Goal: Task Accomplishment & Management: Use online tool/utility

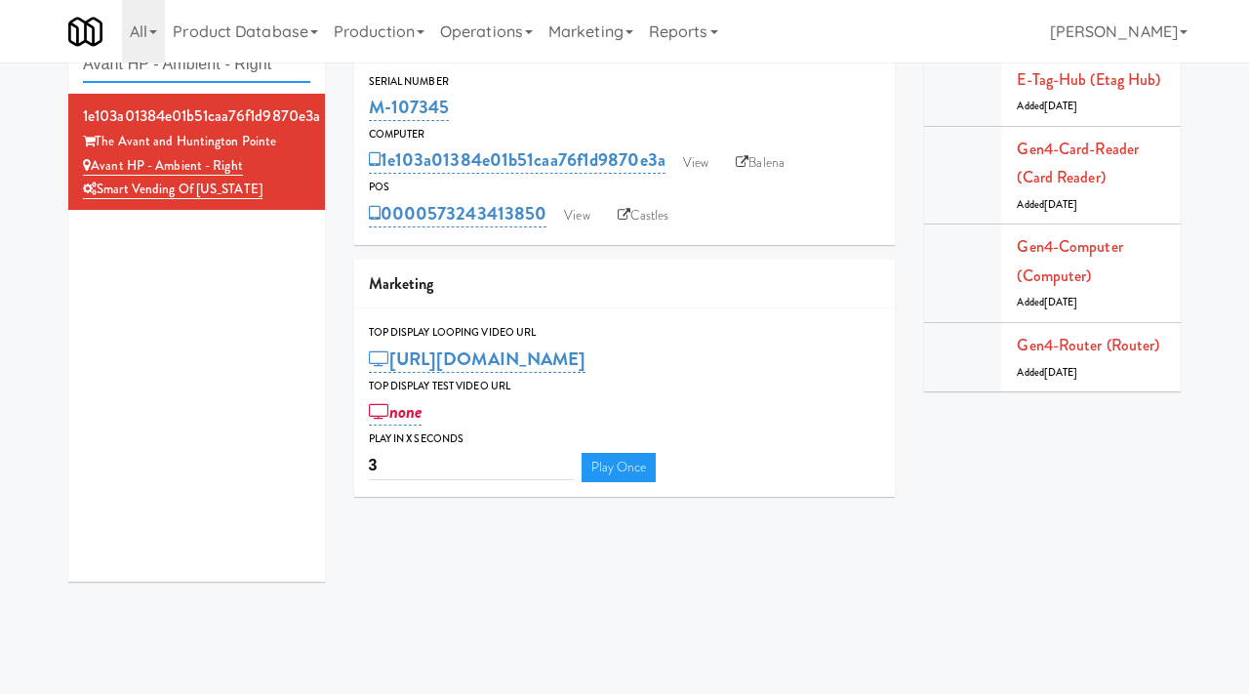
click at [202, 69] on input "Avant HP - Ambient - Right" at bounding box center [196, 65] width 227 height 36
type input "mailroom"
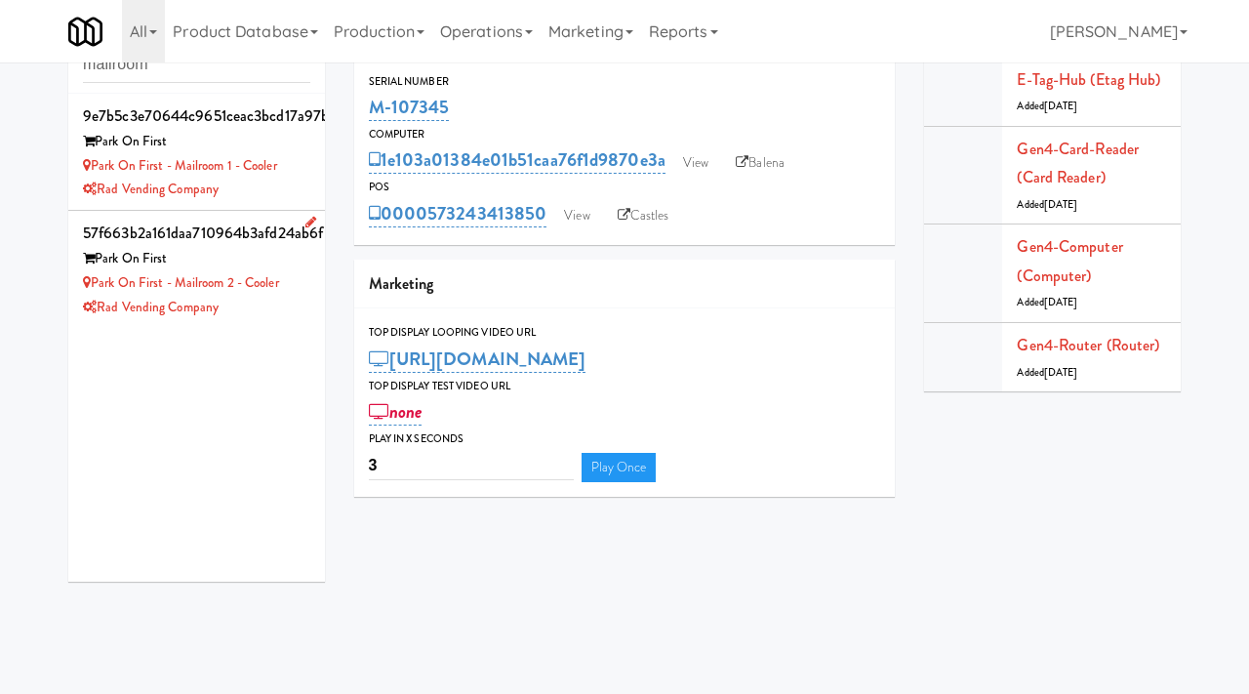
click at [276, 309] on div "Rad Vending Company" at bounding box center [196, 308] width 227 height 24
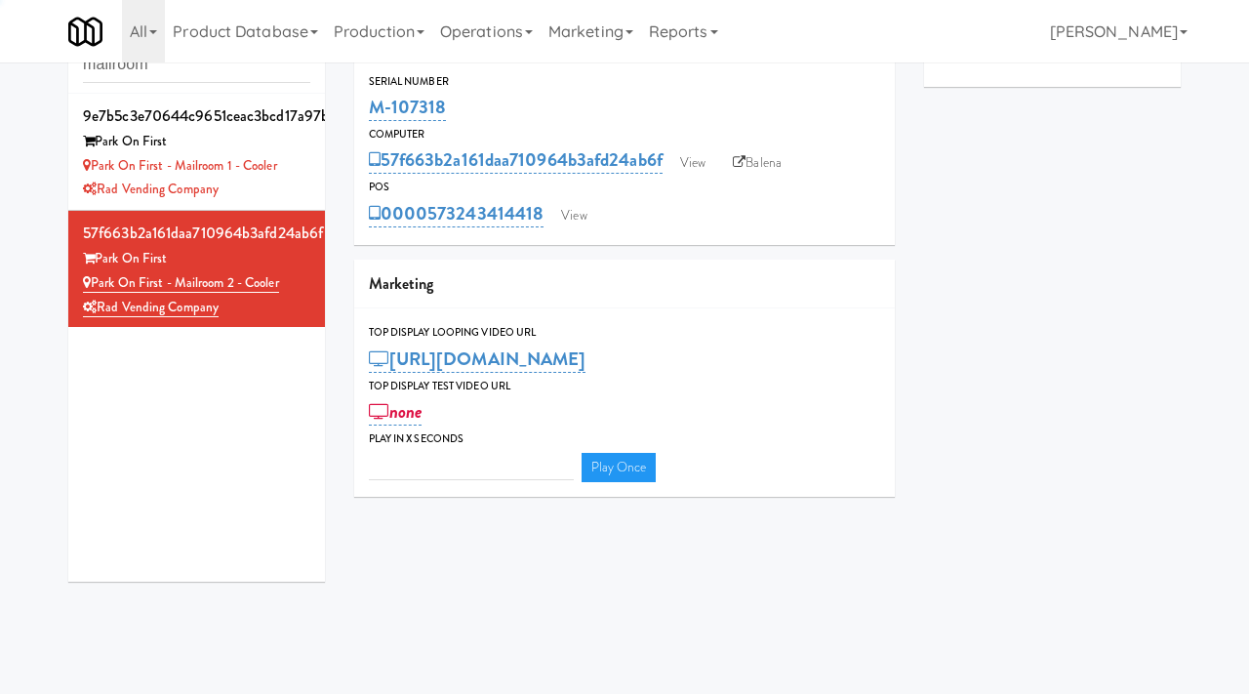
type input "3"
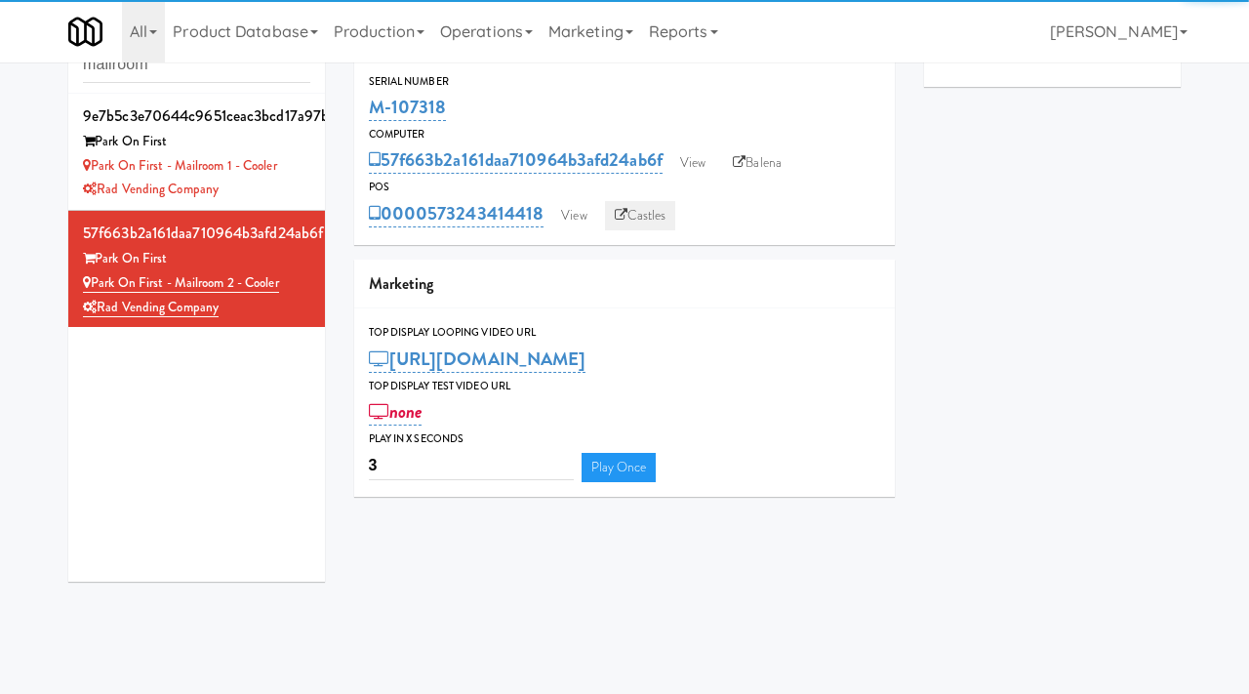
click at [651, 217] on link "Castles" at bounding box center [640, 215] width 71 height 29
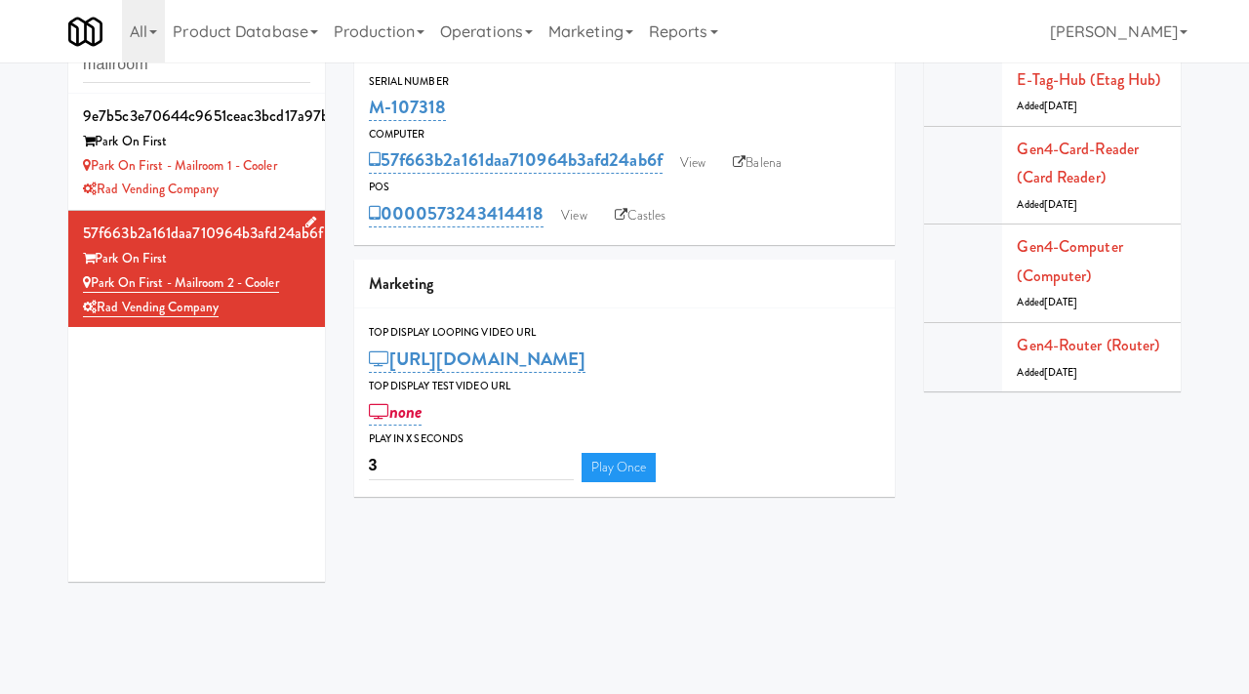
drag, startPoint x: 289, startPoint y: 282, endPoint x: 95, endPoint y: 292, distance: 194.5
click at [95, 292] on div "Park on First - Mailroom 2 - Cooler" at bounding box center [196, 283] width 227 height 24
copy link "Park on First - Mailroom 2 - Cooler"
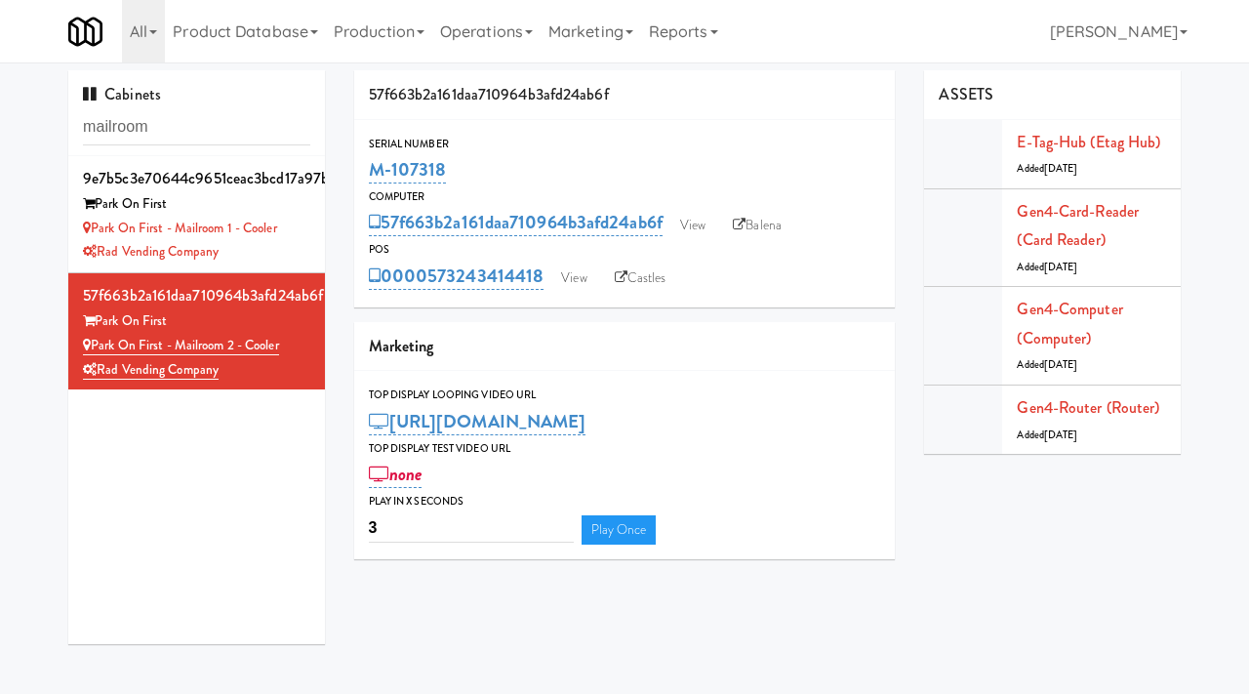
scroll to position [62, 0]
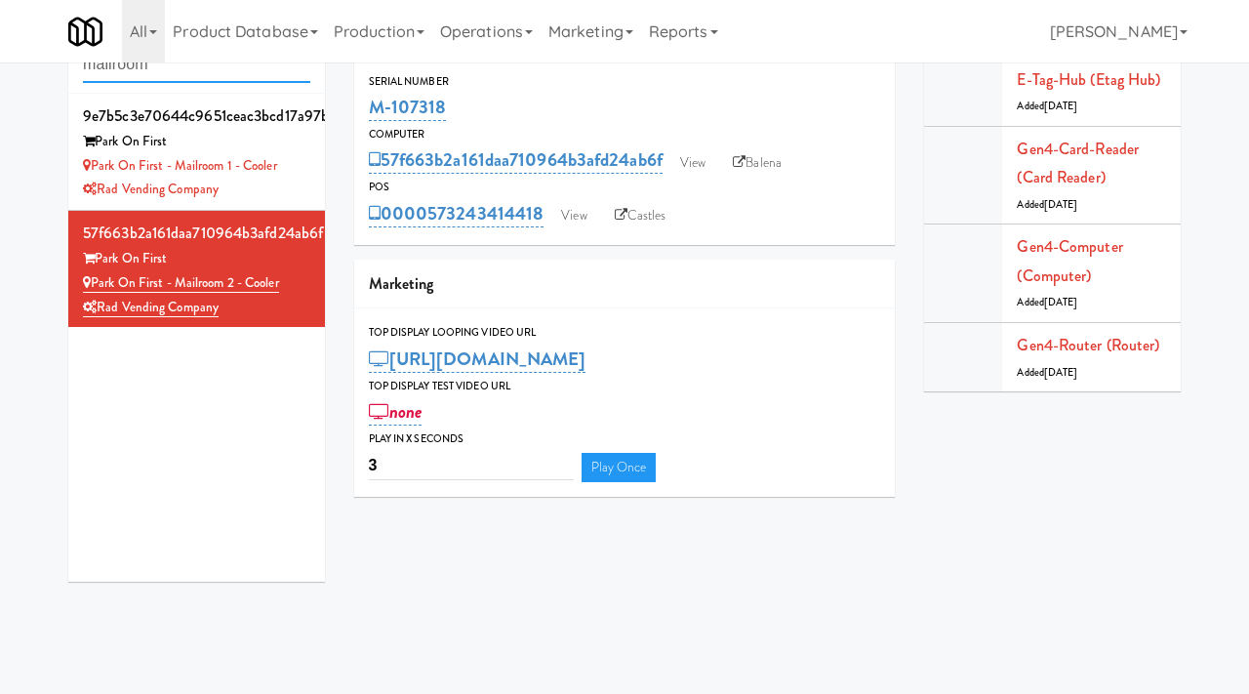
click at [217, 79] on input "mailroom" at bounding box center [196, 65] width 227 height 36
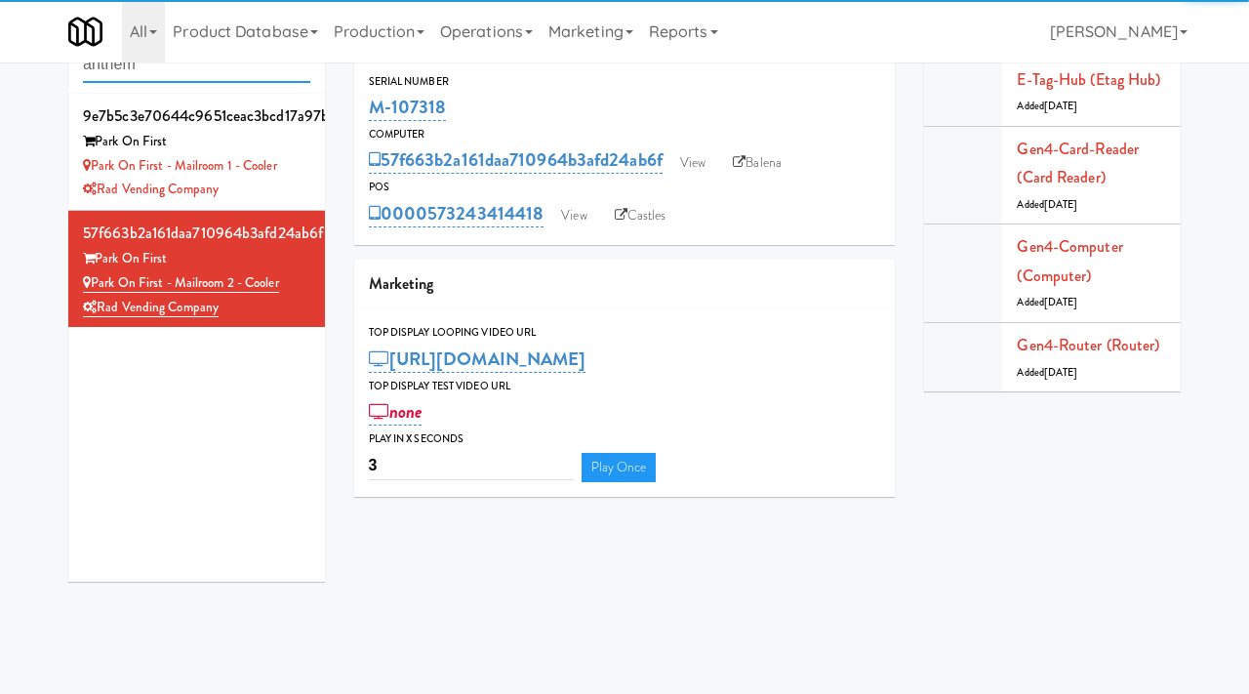
type input "anthem"
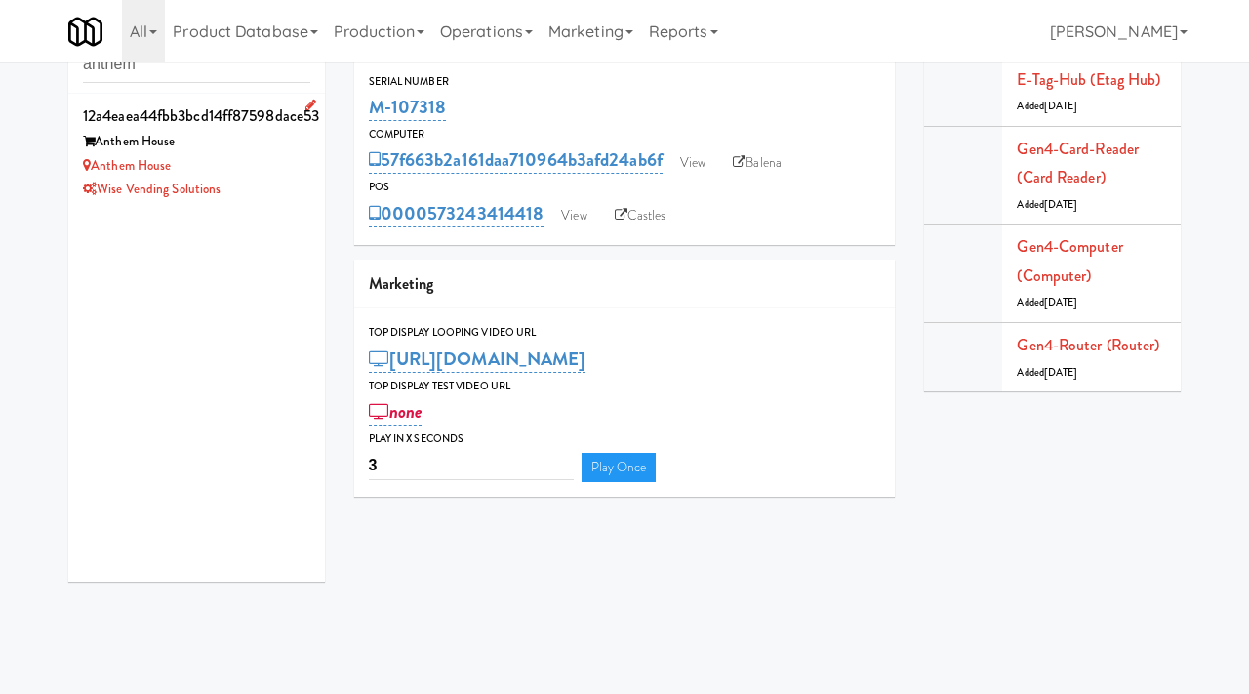
click at [279, 178] on div "Wise Vending Solutions" at bounding box center [196, 190] width 227 height 24
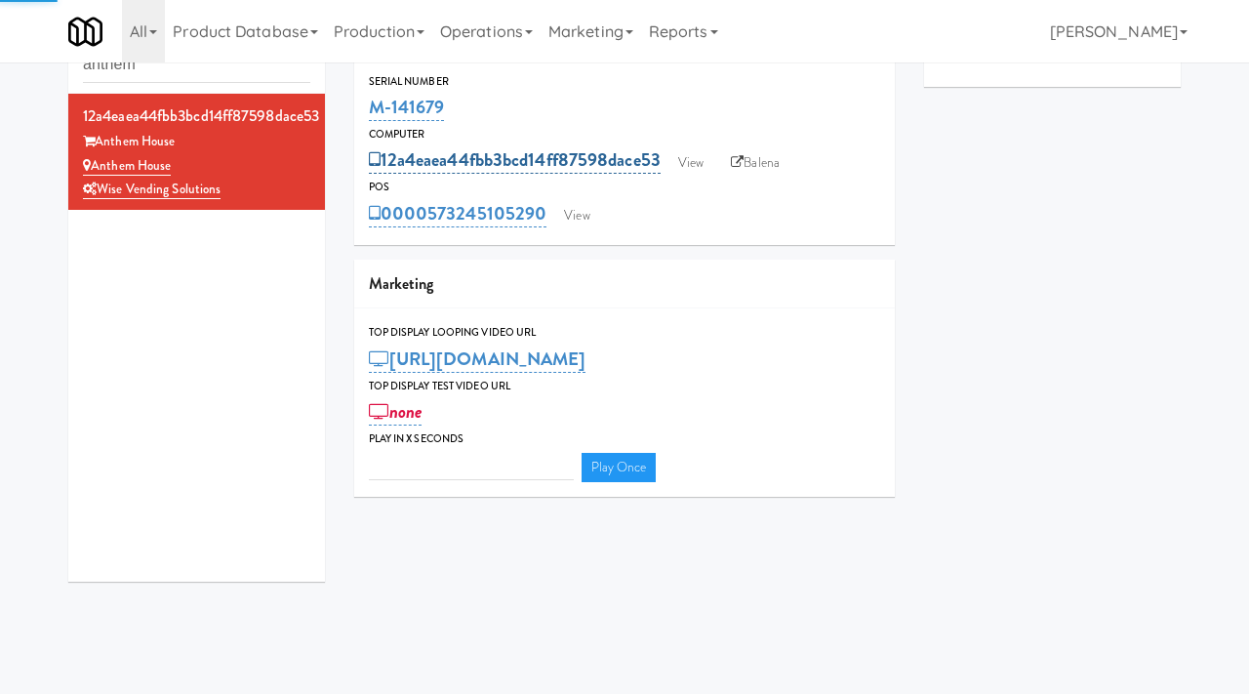
type input "3"
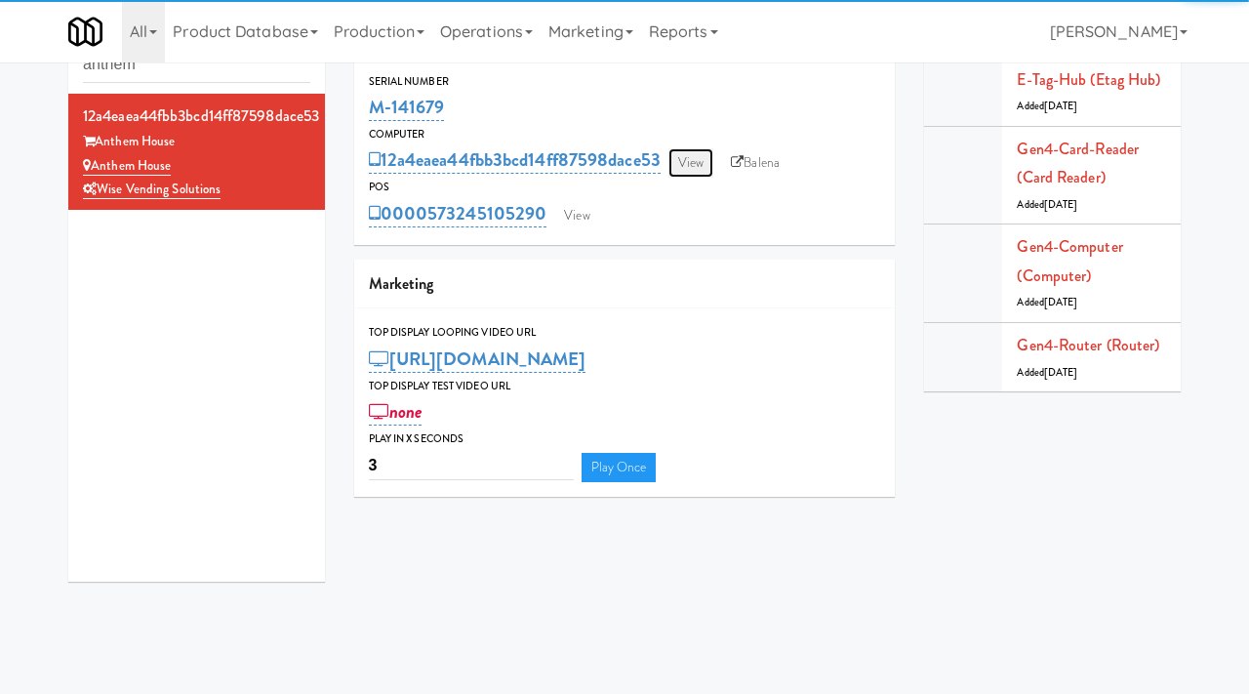
click at [700, 160] on link "View" at bounding box center [691, 162] width 45 height 29
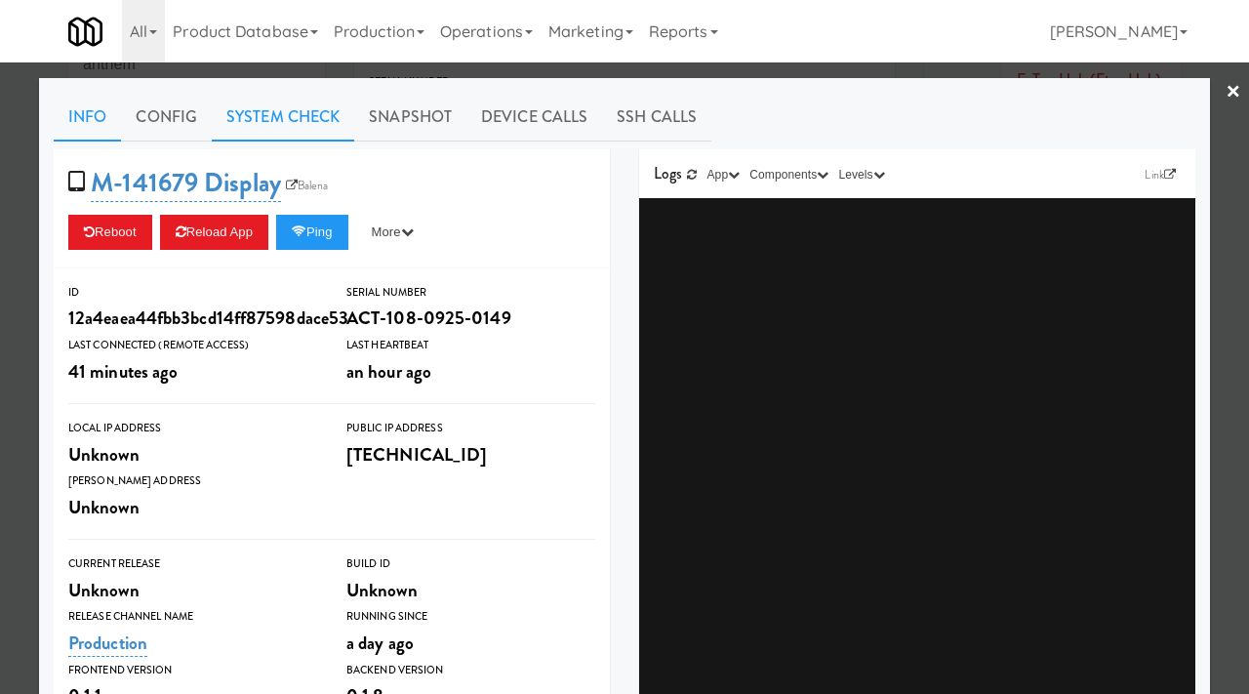
click at [269, 110] on link "System Check" at bounding box center [283, 117] width 143 height 49
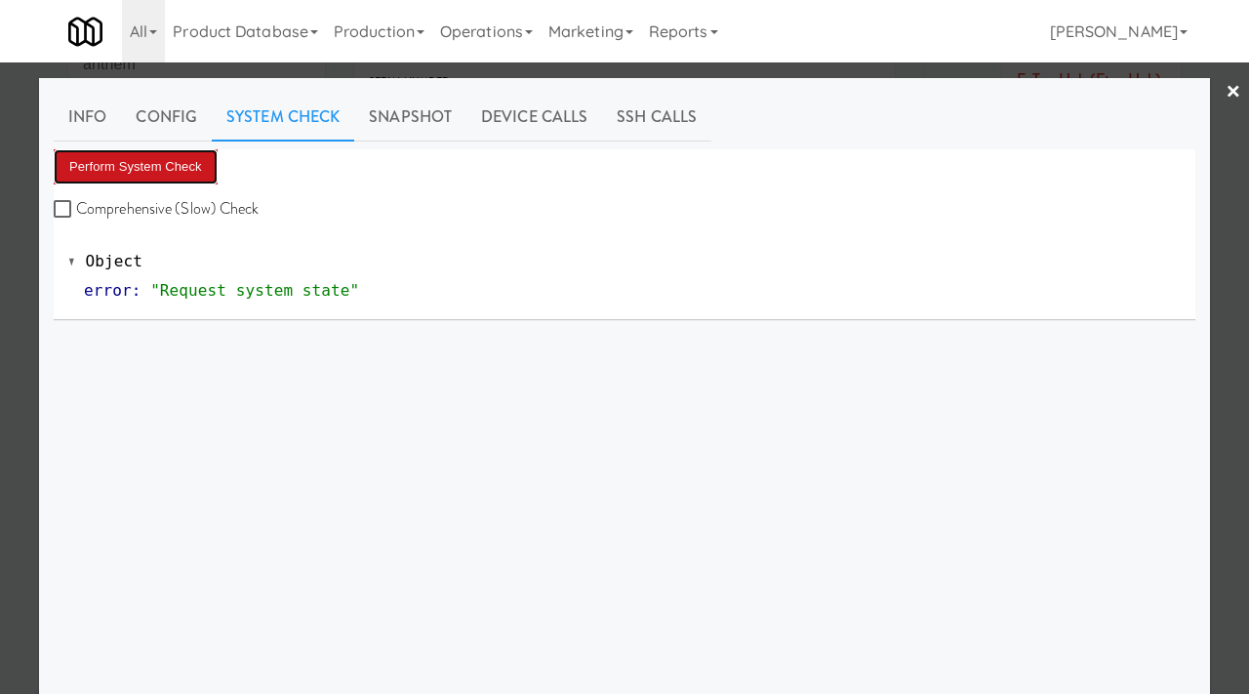
click at [162, 169] on button "Perform System Check" at bounding box center [136, 166] width 164 height 35
click at [0, 321] on div at bounding box center [624, 347] width 1249 height 694
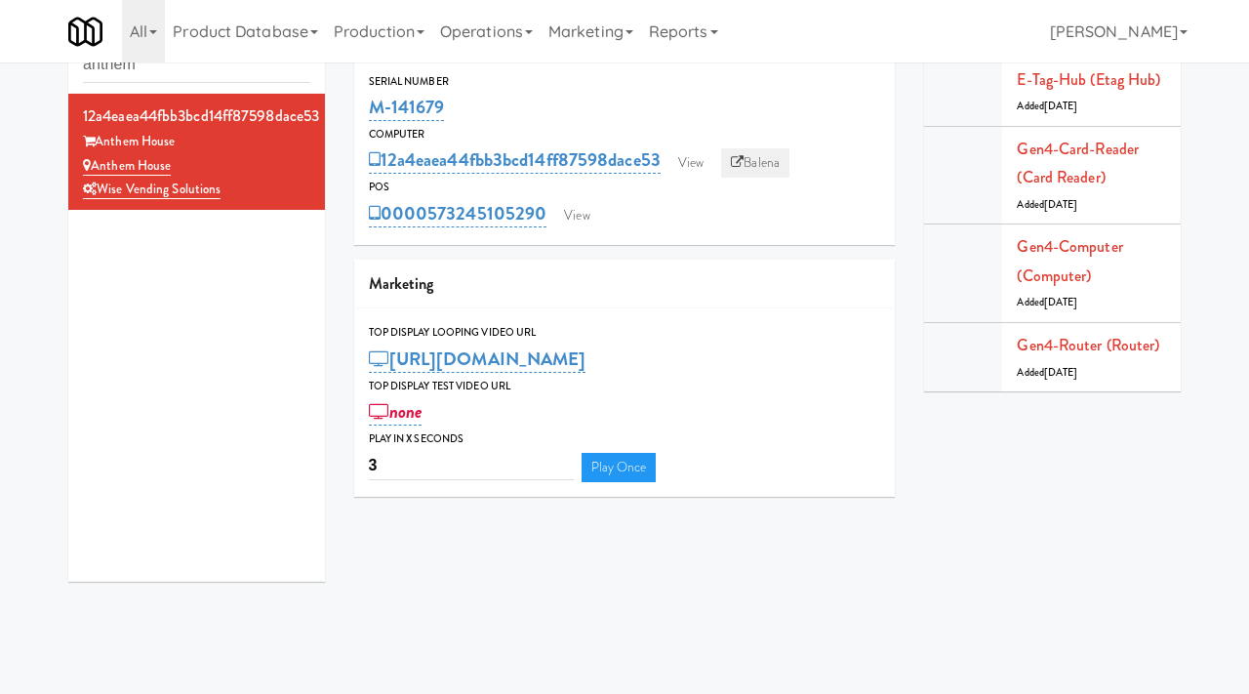
click at [766, 166] on link "Balena" at bounding box center [755, 162] width 68 height 29
drag, startPoint x: 461, startPoint y: 105, endPoint x: 366, endPoint y: 103, distance: 94.7
click at [366, 103] on div "Serial Number M-141679" at bounding box center [625, 98] width 542 height 53
copy link "M-141679"
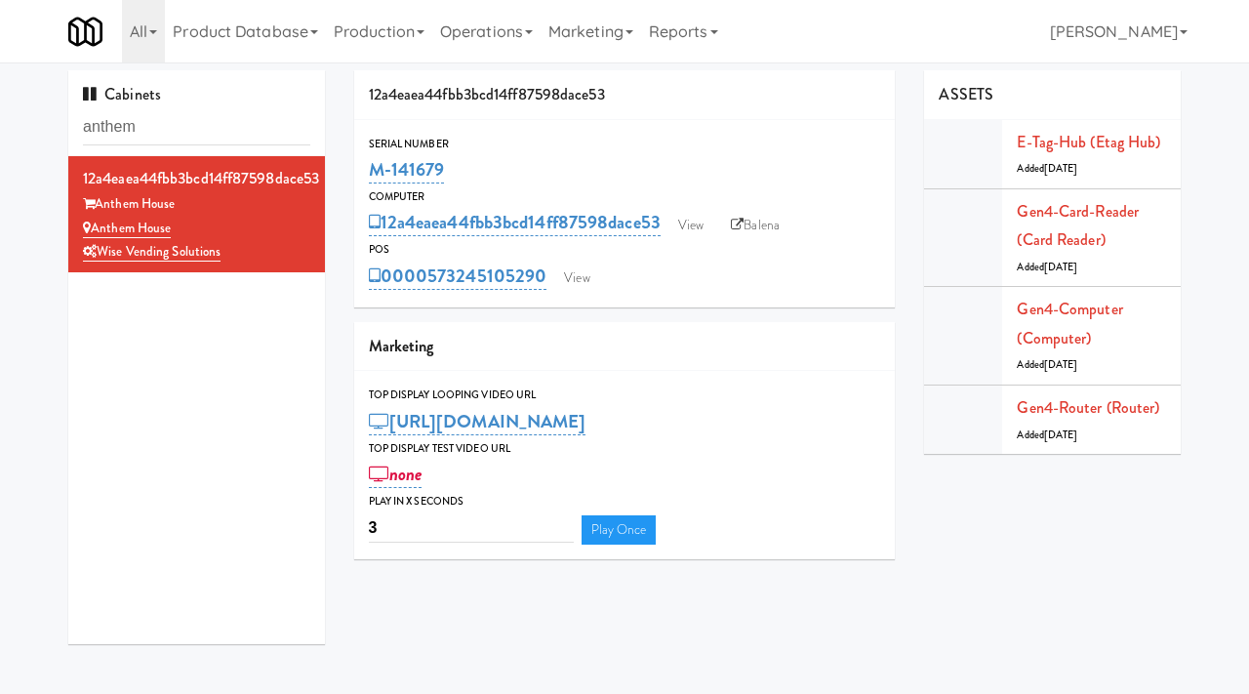
scroll to position [62, 0]
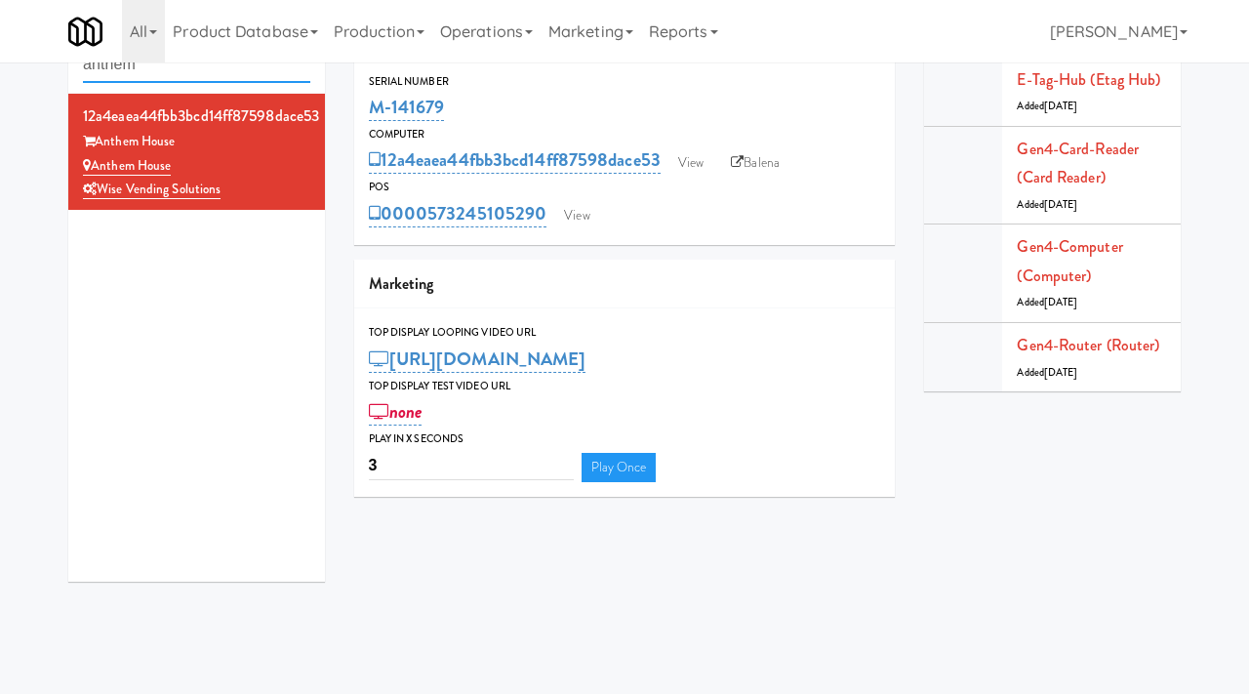
drag, startPoint x: 166, startPoint y: 71, endPoint x: 48, endPoint y: 70, distance: 118.1
click at [48, 70] on div "Cabinets anthem 12a4eaea44fbb3bcd14ff87598dace53 Anthem House Anthem House Wise…" at bounding box center [624, 302] width 1249 height 589
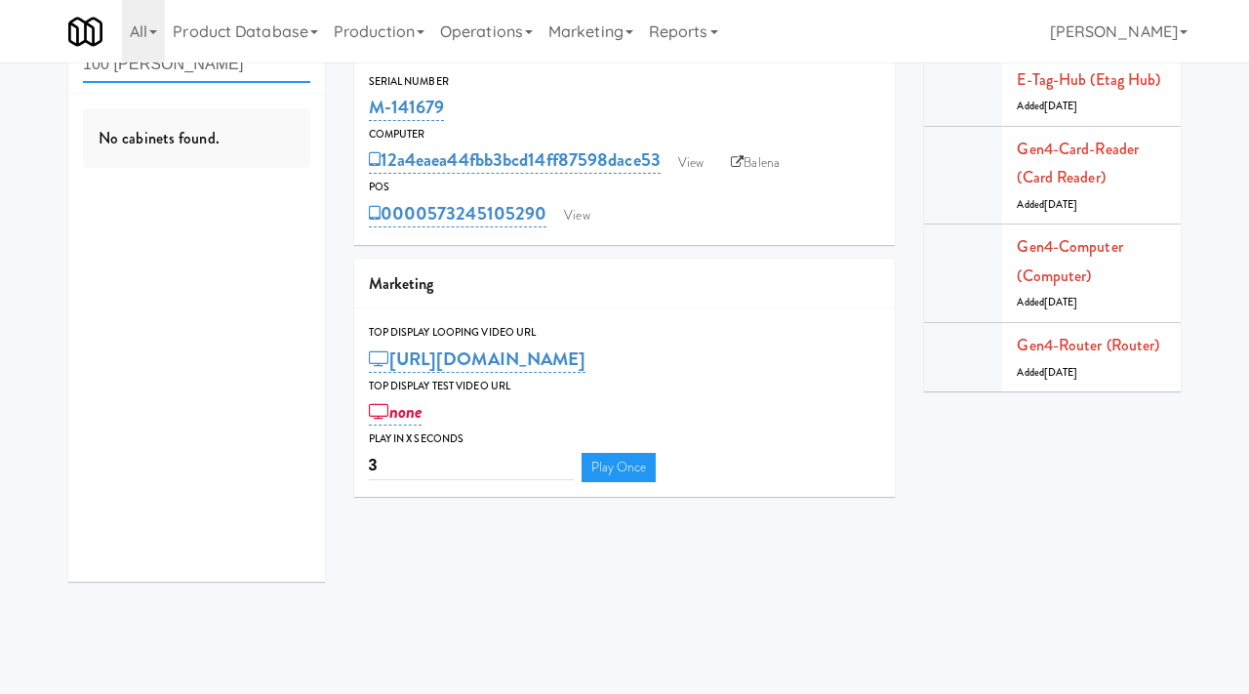
scroll to position [0, 0]
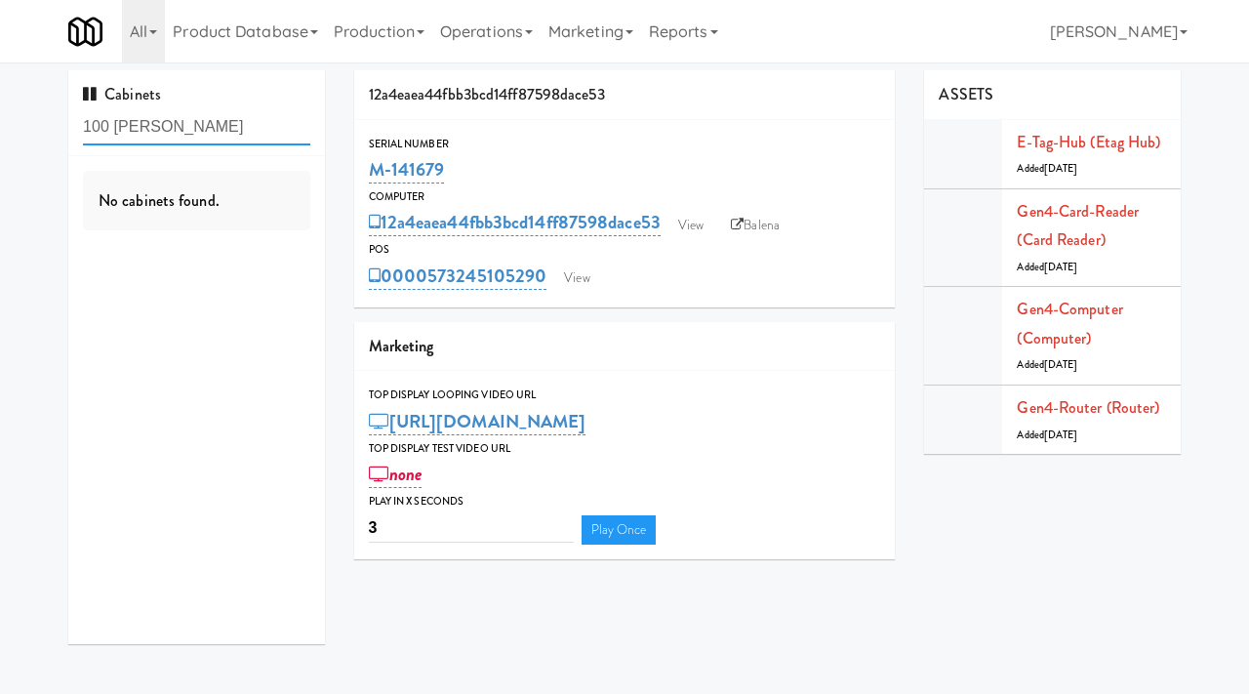
paste input "Johnson's Truck Center Cooler"
type input "Johnson's Truck Center Cooler"
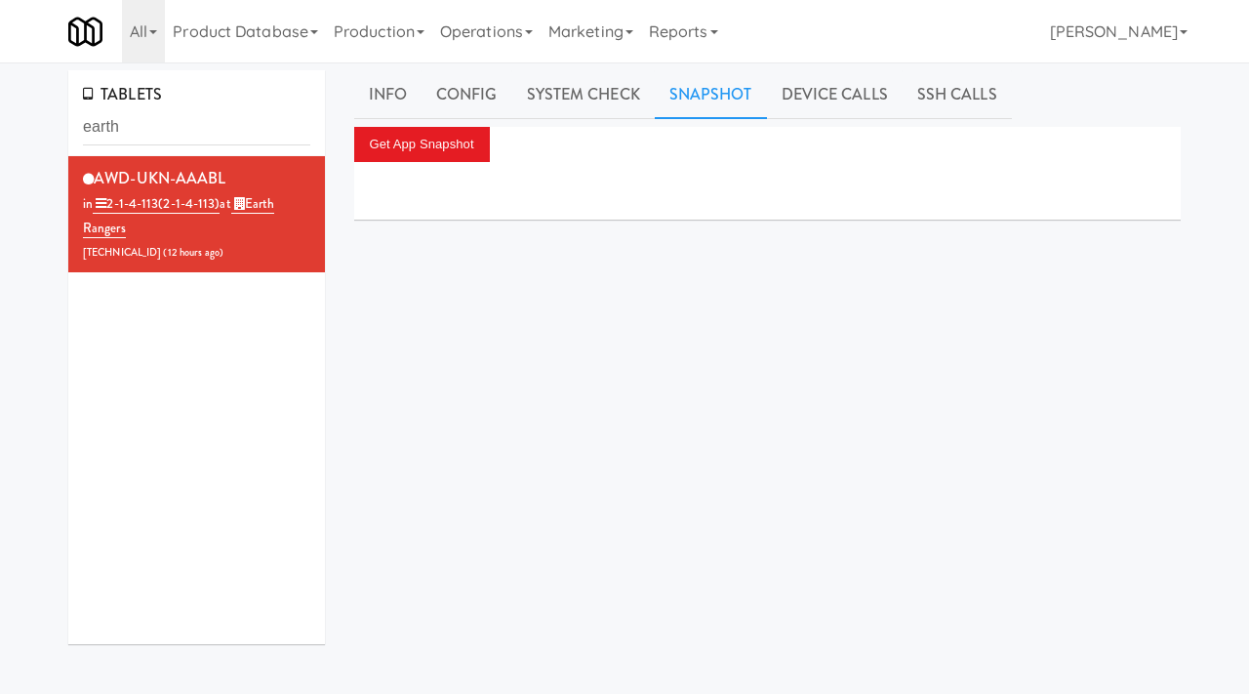
drag, startPoint x: 184, startPoint y: 132, endPoint x: 57, endPoint y: 126, distance: 127.0
click at [57, 126] on div "TABLETS earth AWD-UKN-AAABL in 2-1-4-113 (2-1-4-113) at Earth Rangers 206.0.69.…" at bounding box center [197, 364] width 286 height 589
type input "100 [PERSON_NAME]"
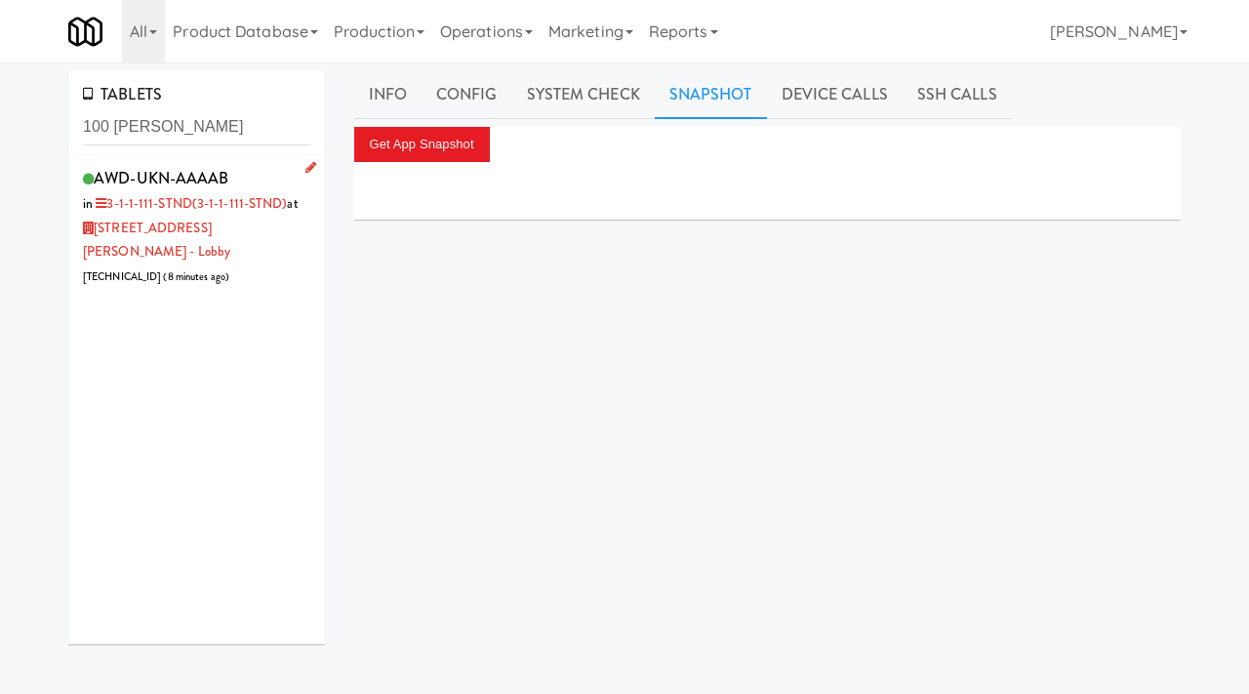
click at [279, 179] on div "AWD-UKN-AAAAB in 3-1-1-111-STND (3-1-1-111-STND) at 100 Sheppard Ave - Lobby 20…" at bounding box center [196, 226] width 227 height 125
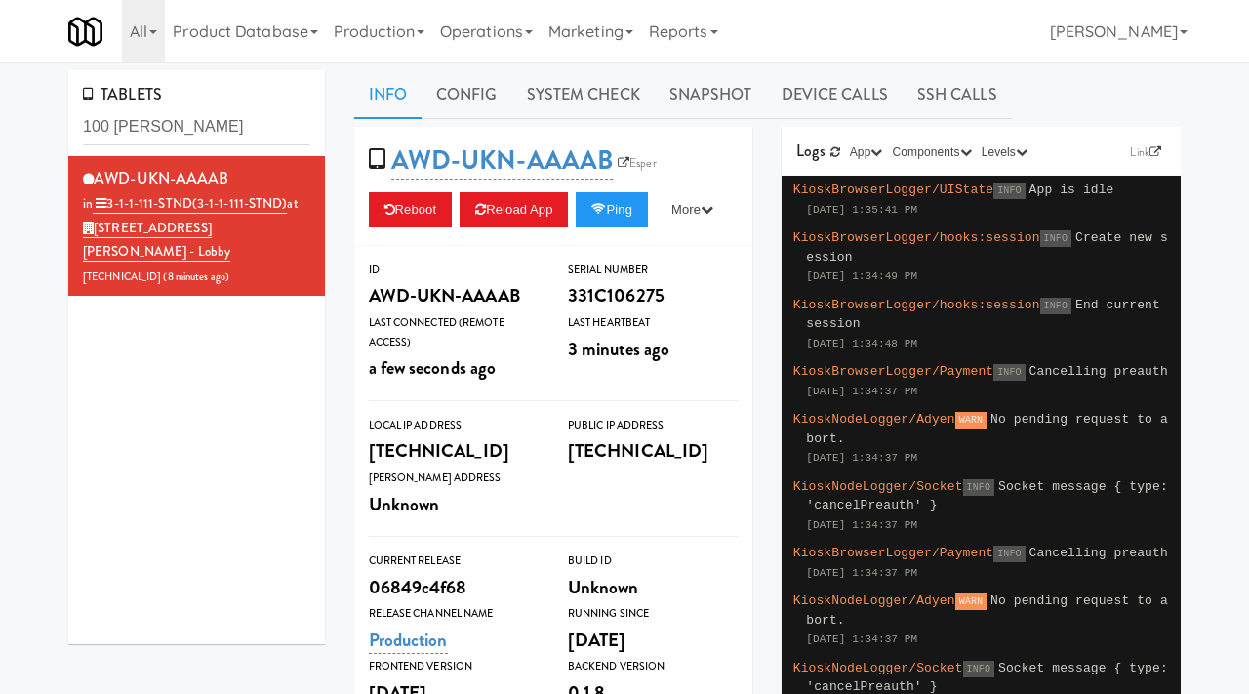
click at [637, 151] on span "AWD-UKN-AAAAB Esper" at bounding box center [519, 160] width 301 height 37
click at [639, 158] on link "Esper" at bounding box center [637, 163] width 49 height 20
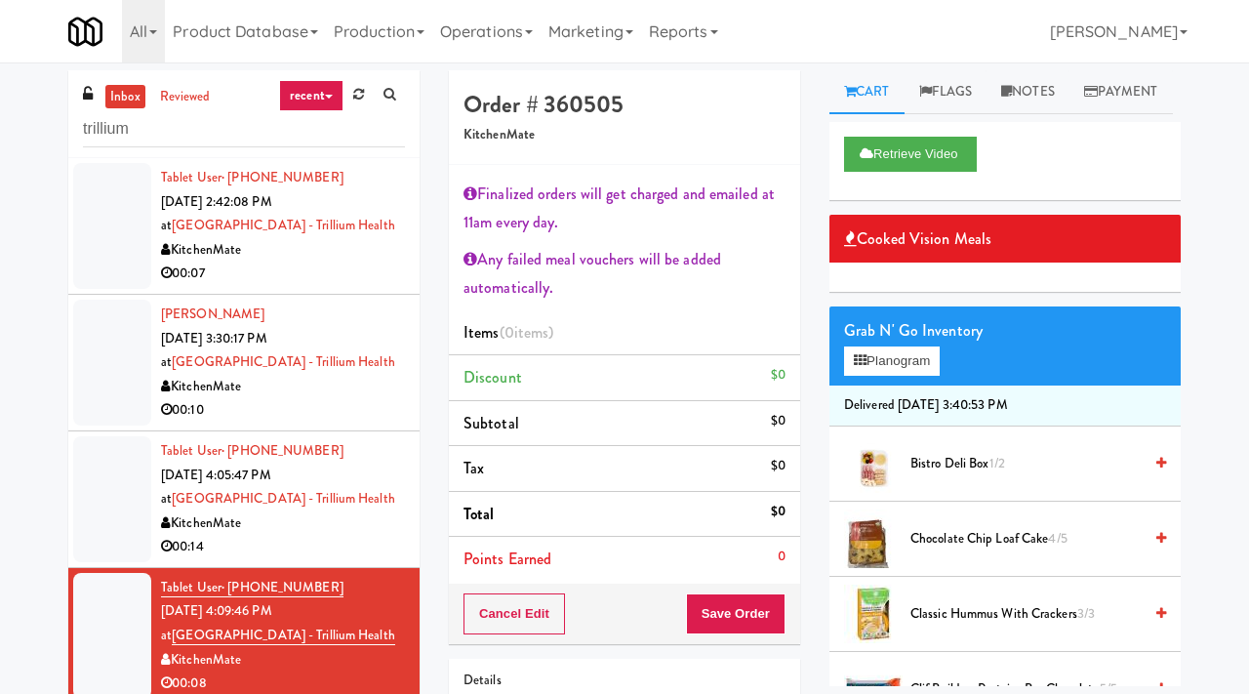
scroll to position [61, 0]
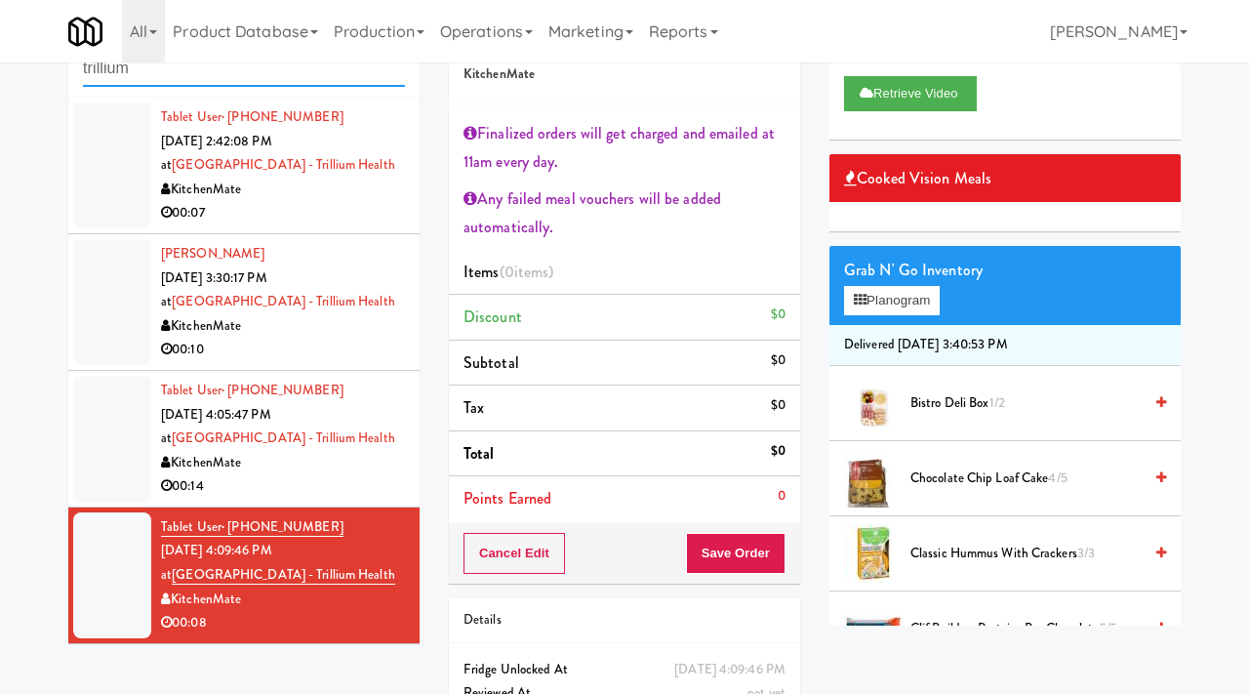
drag, startPoint x: 195, startPoint y: 72, endPoint x: 52, endPoint y: 52, distance: 145.0
click at [52, 52] on body "Okay Okay Select date: previous 2025-Aug next Su Mo Tu We Th Fr Sa 27 28 29 30 …" at bounding box center [624, 349] width 1249 height 694
type input "100 [PERSON_NAME]"
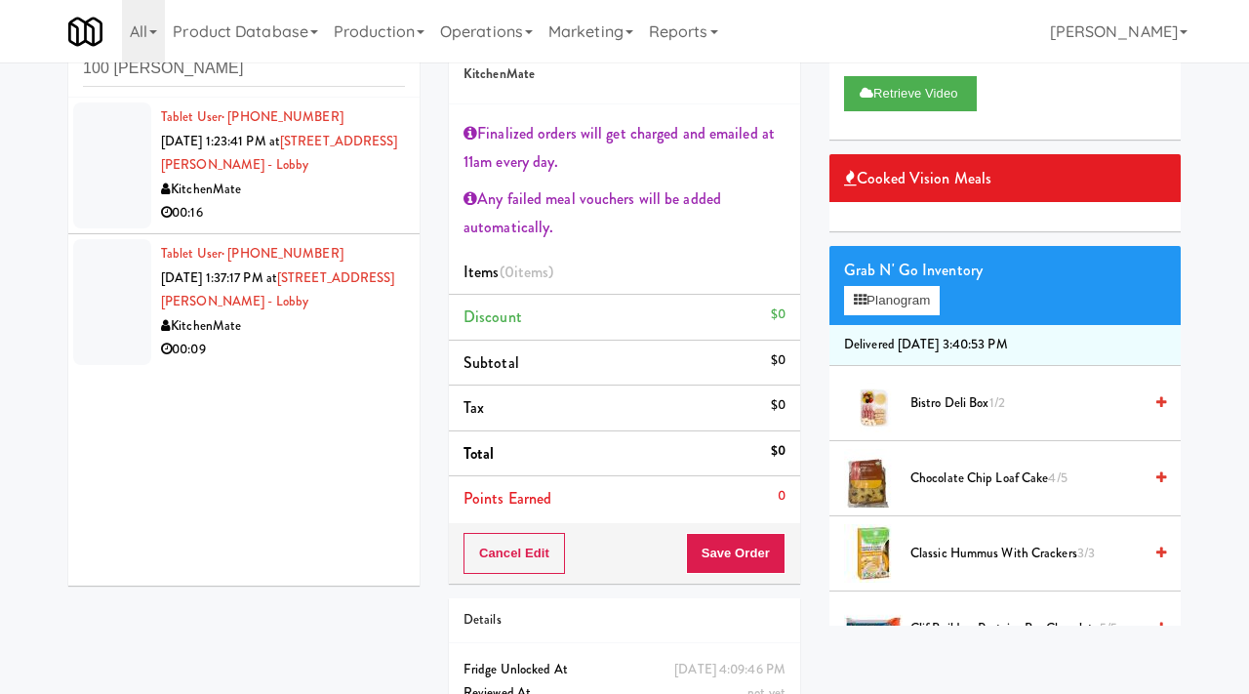
click at [339, 211] on div "00:16" at bounding box center [283, 213] width 244 height 24
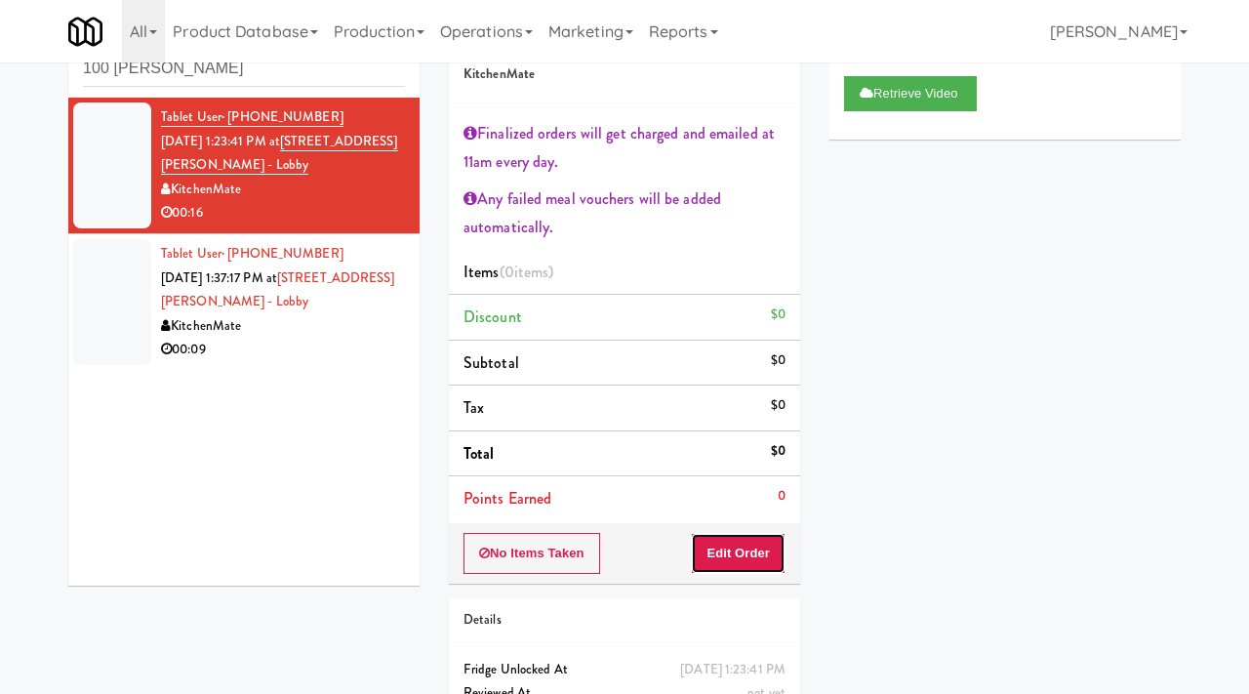
click at [713, 543] on button "Edit Order" at bounding box center [738, 553] width 95 height 41
